Goal: Check status

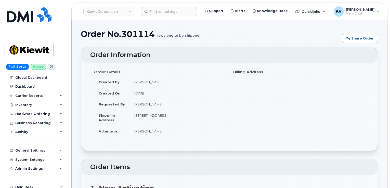
scroll to position [867, 0]
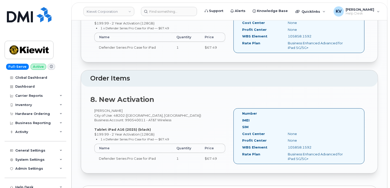
click at [162, 6] on header "[PERSON_NAME] Corporation Support Alerts Knowledge Base Quicklinks Suspend / Ca…" at bounding box center [229, 12] width 316 height 18
click at [164, 7] on input at bounding box center [169, 11] width 56 height 9
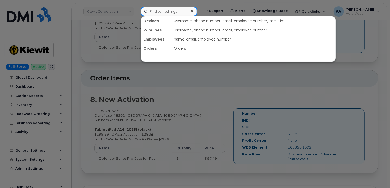
paste input "300943"
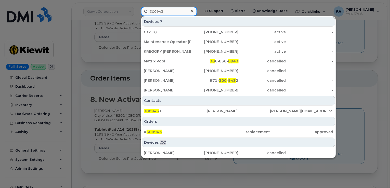
scroll to position [919, 0]
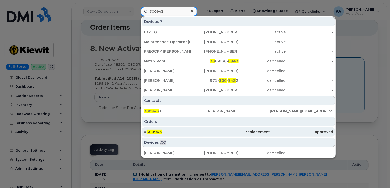
type input "300943"
click at [156, 133] on span "300943" at bounding box center [154, 132] width 15 height 5
